Goal: Task Accomplishment & Management: Use online tool/utility

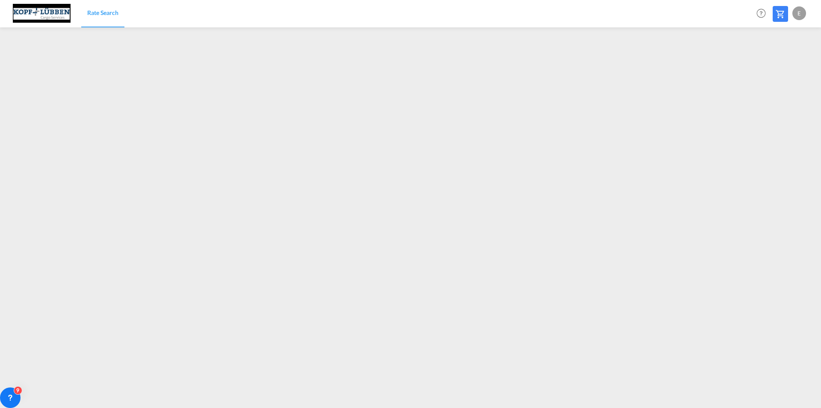
click at [799, 11] on div "E" at bounding box center [800, 13] width 14 height 14
click at [782, 66] on button "Logout" at bounding box center [790, 65] width 56 height 17
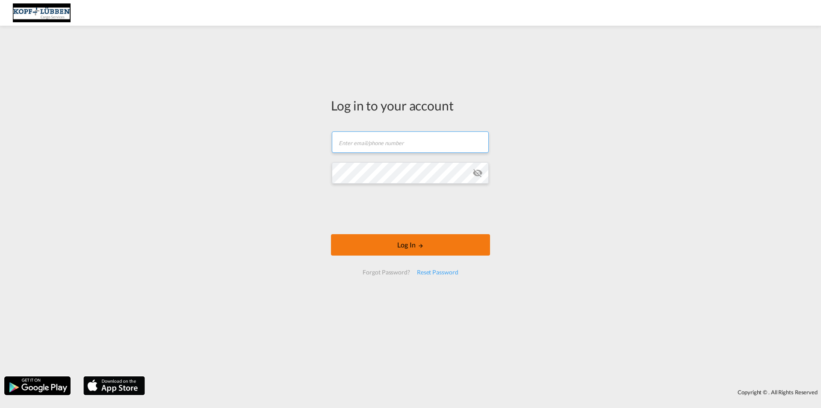
type input "[EMAIL_ADDRESS][PERSON_NAME][DOMAIN_NAME]"
click at [382, 246] on button "Log In" at bounding box center [410, 244] width 159 height 21
